Goal: Transaction & Acquisition: Download file/media

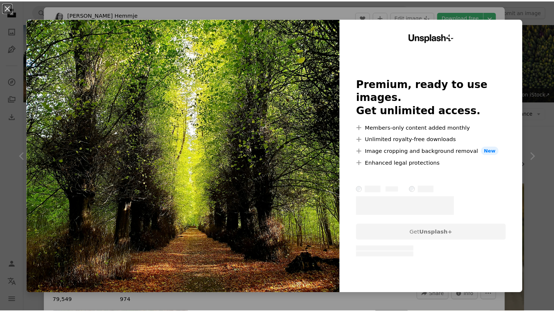
scroll to position [406, 0]
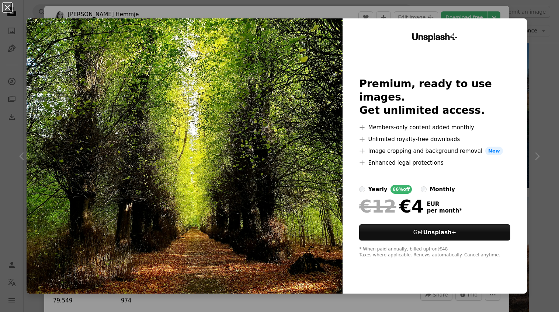
click at [7, 9] on button "An X shape" at bounding box center [7, 7] width 9 height 9
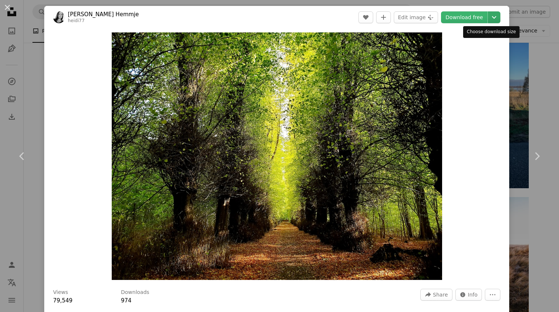
click at [490, 16] on icon "Chevron down" at bounding box center [494, 17] width 12 height 9
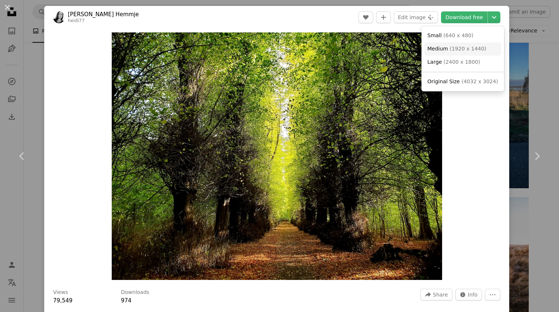
click at [472, 51] on span "( 1920 x 1440 )" at bounding box center [468, 49] width 37 height 6
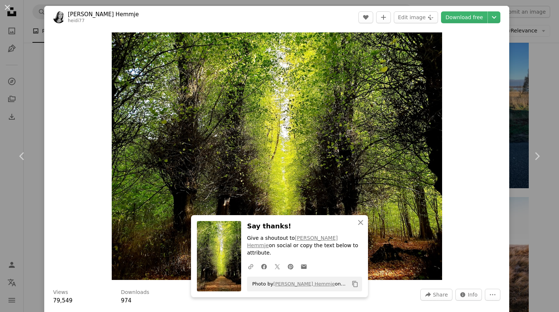
click at [246, 23] on header "[PERSON_NAME] Hemmje heidi77 A heart A plus sign Edit image Plus sign for Unspl…" at bounding box center [276, 17] width 465 height 23
click at [353, 288] on button "Copy content" at bounding box center [355, 284] width 13 height 13
drag, startPoint x: 340, startPoint y: 284, endPoint x: 246, endPoint y: 287, distance: 93.4
click at [247, 287] on div "Photo by [PERSON_NAME] Hemmje on Unsplash Copy content" at bounding box center [304, 284] width 115 height 15
click at [248, 267] on icon "A URL sharing icon (chains)" at bounding box center [251, 267] width 7 height 7
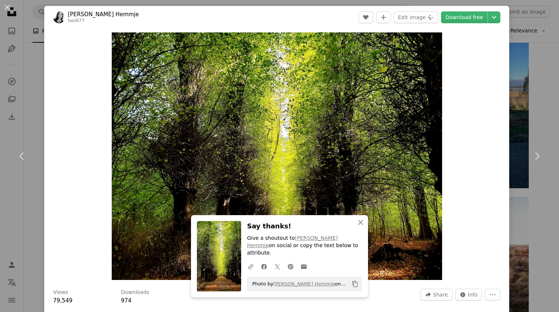
click at [340, 283] on div "Photo by [PERSON_NAME] Hemmje on Unsplash Copy content" at bounding box center [304, 284] width 115 height 15
drag, startPoint x: 340, startPoint y: 284, endPoint x: 259, endPoint y: 285, distance: 80.8
click at [259, 285] on div "Photo by [PERSON_NAME] Hemmje on Unsplash Copy content" at bounding box center [304, 284] width 115 height 15
click at [340, 284] on div "Photo by [PERSON_NAME] Hemmje on Unsplash Copy content" at bounding box center [304, 284] width 115 height 15
click at [352, 287] on icon "Copy content" at bounding box center [355, 284] width 7 height 7
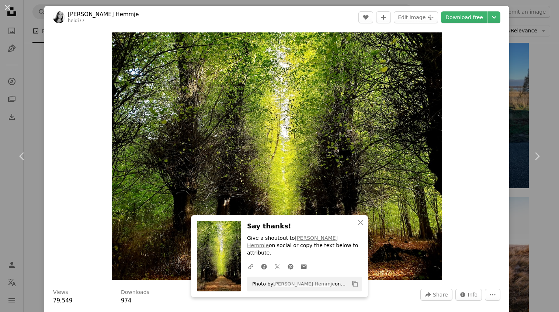
click at [546, 56] on div "An X shape Chevron left Chevron right An X shape Close Say thanks! Give a shout…" at bounding box center [279, 156] width 559 height 312
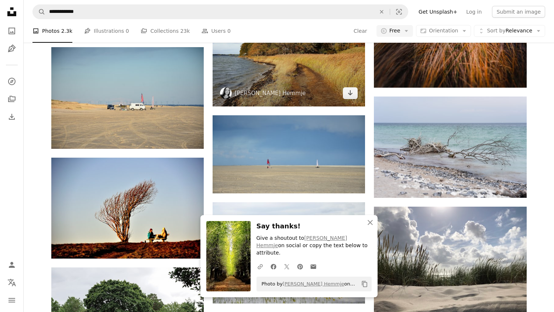
scroll to position [664, 0]
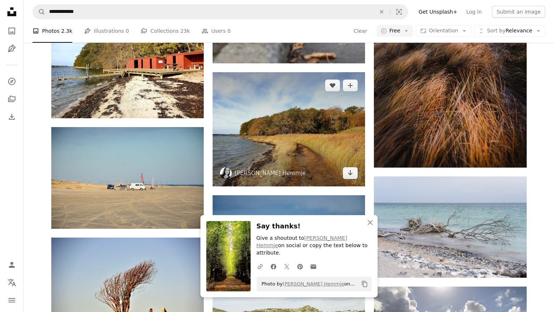
click at [291, 111] on img at bounding box center [288, 129] width 152 height 114
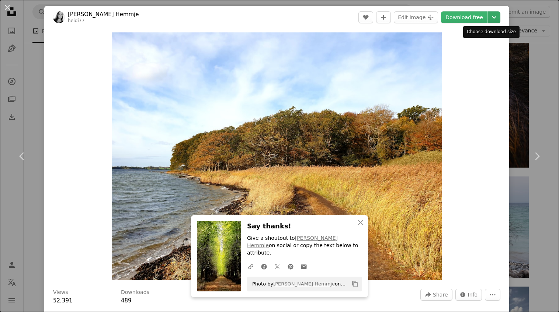
click at [492, 18] on icon "Choose download size" at bounding box center [494, 17] width 4 height 3
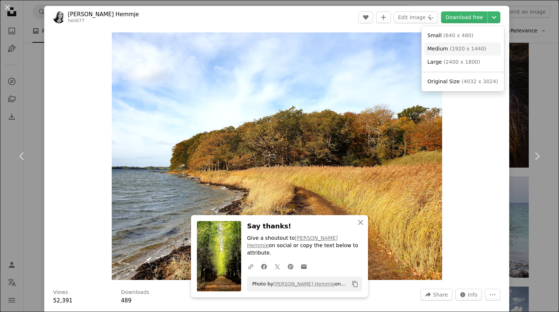
click at [467, 50] on span "( 1920 x 1440 )" at bounding box center [468, 49] width 37 height 6
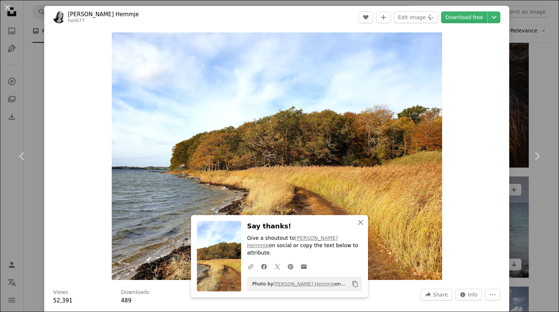
click at [523, 228] on div "An X shape Chevron left Chevron right An X shape Close Say thanks! Give a shout…" at bounding box center [279, 156] width 559 height 312
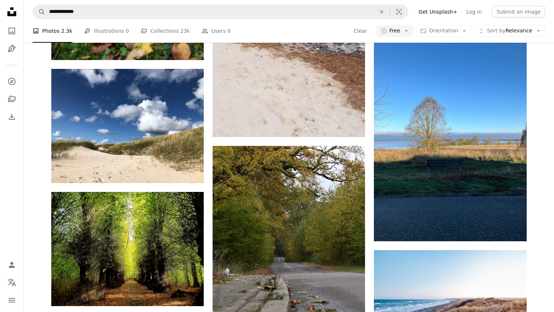
scroll to position [332, 0]
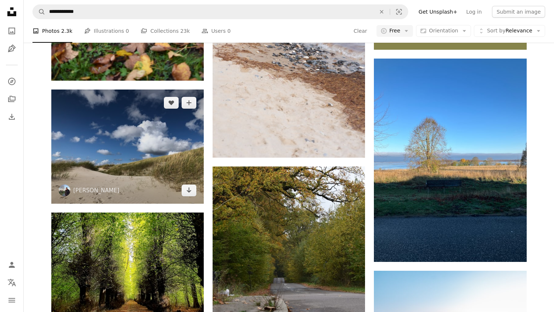
click at [181, 125] on img at bounding box center [127, 147] width 152 height 114
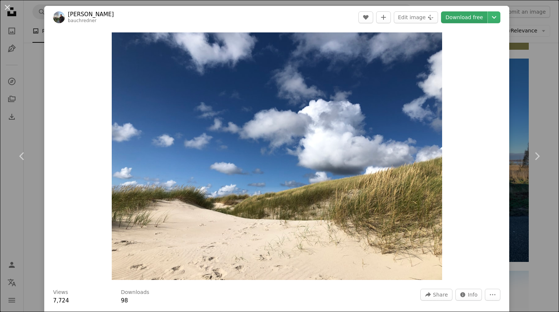
click at [450, 19] on link "Download free" at bounding box center [464, 17] width 46 height 12
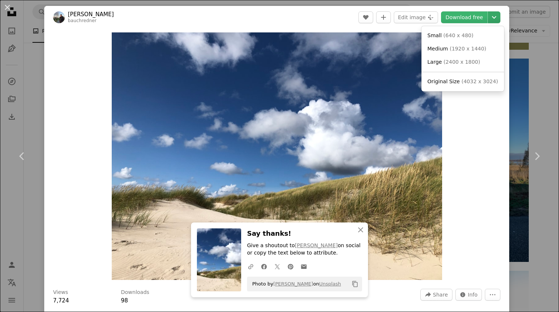
click at [488, 16] on icon "Chevron down" at bounding box center [494, 17] width 12 height 9
click at [463, 49] on span "( 1920 x 1440 )" at bounding box center [468, 49] width 37 height 6
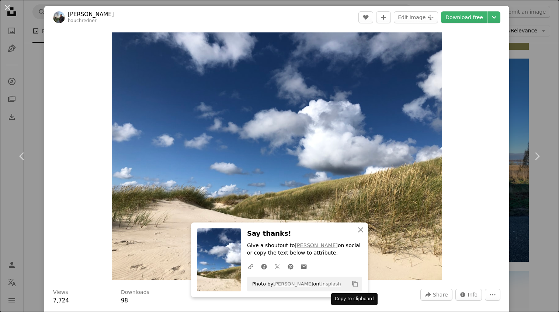
click at [356, 284] on button "Copy content" at bounding box center [355, 284] width 13 height 13
drag, startPoint x: 353, startPoint y: 283, endPoint x: 320, endPoint y: 276, distance: 33.5
click at [353, 283] on icon "Copy to clipboard" at bounding box center [355, 284] width 5 height 6
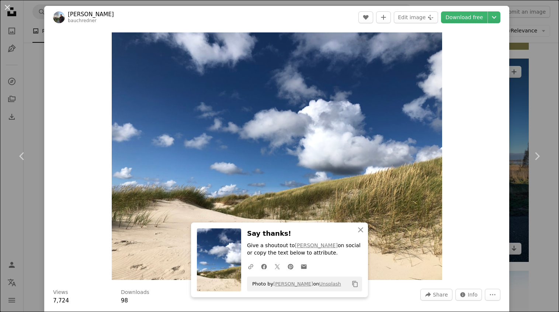
click at [517, 83] on div "An X shape Chevron left Chevron right An X shape Close Say thanks! Give a shout…" at bounding box center [279, 156] width 559 height 312
